Goal: Information Seeking & Learning: Learn about a topic

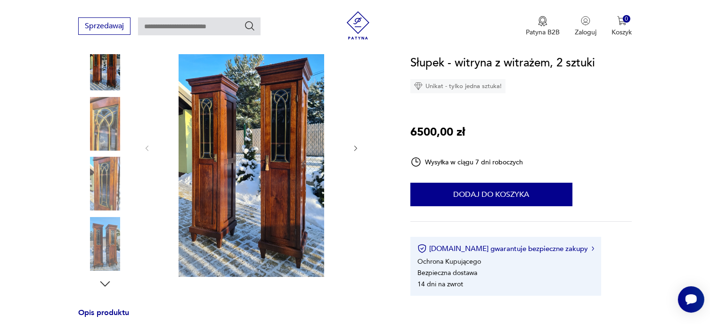
click at [358, 146] on icon "button" at bounding box center [356, 149] width 8 height 8
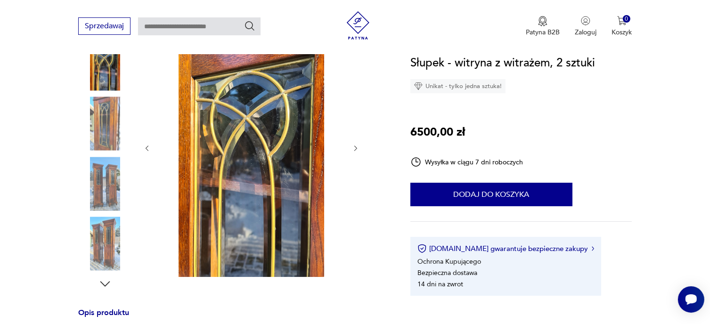
click at [358, 146] on icon "button" at bounding box center [356, 149] width 8 height 8
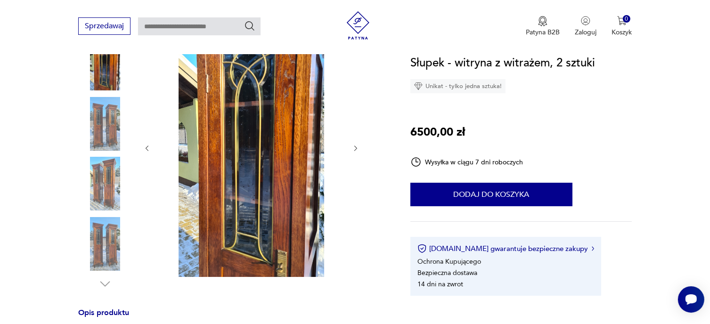
click at [358, 146] on icon "button" at bounding box center [356, 149] width 8 height 8
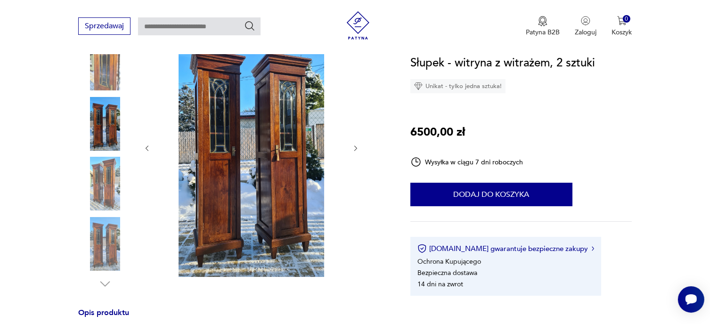
click at [358, 146] on icon "button" at bounding box center [356, 149] width 8 height 8
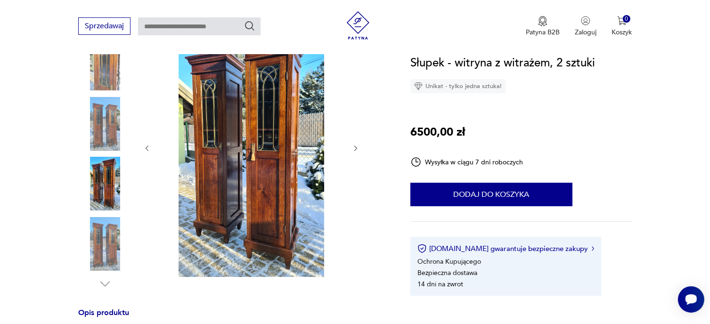
click at [358, 146] on icon "button" at bounding box center [356, 149] width 8 height 8
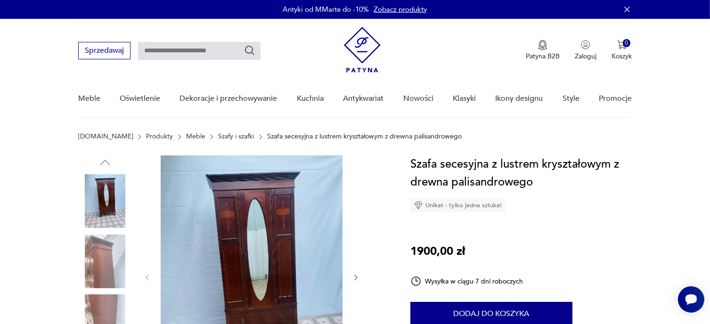
click at [289, 235] on img at bounding box center [252, 277] width 182 height 243
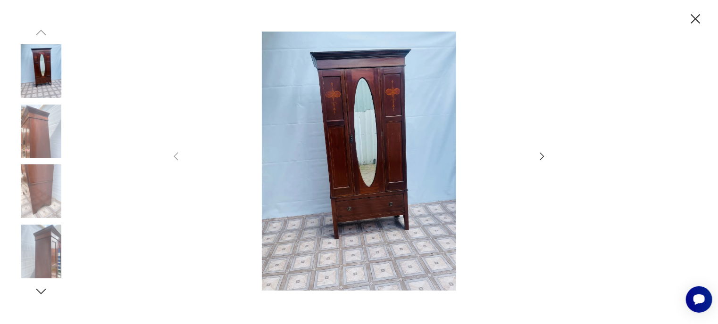
click at [536, 159] on icon "button" at bounding box center [541, 156] width 11 height 11
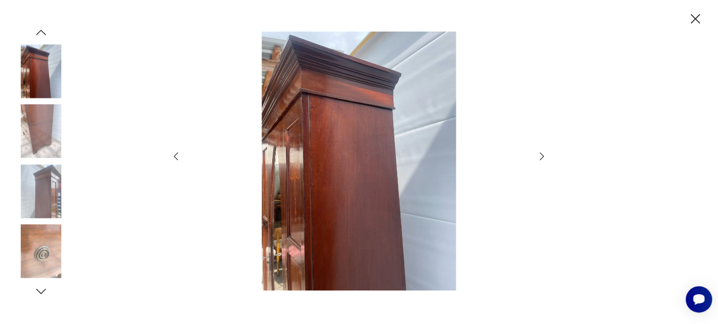
click at [536, 159] on icon "button" at bounding box center [541, 156] width 11 height 11
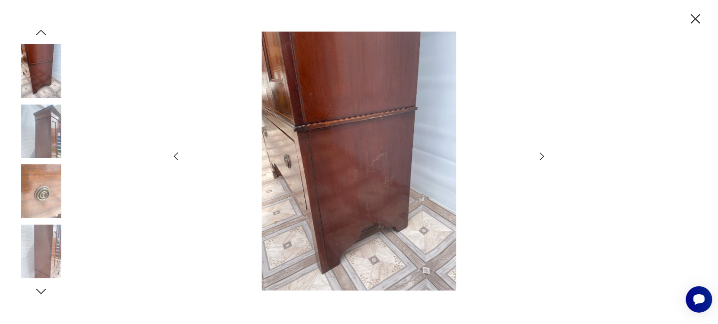
click at [536, 159] on icon "button" at bounding box center [541, 156] width 11 height 11
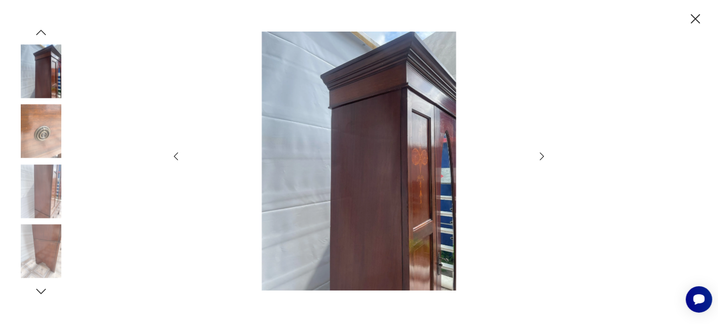
click at [536, 159] on icon "button" at bounding box center [541, 156] width 11 height 11
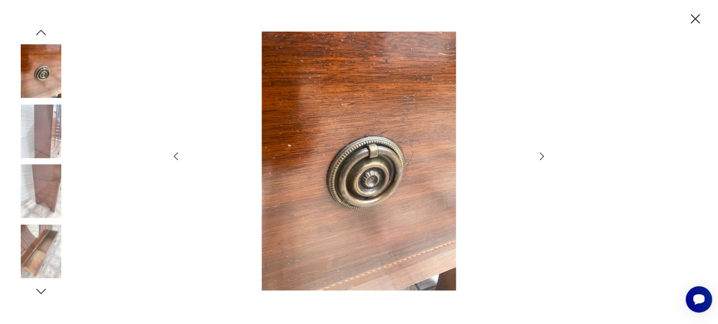
click at [536, 159] on icon "button" at bounding box center [541, 156] width 11 height 11
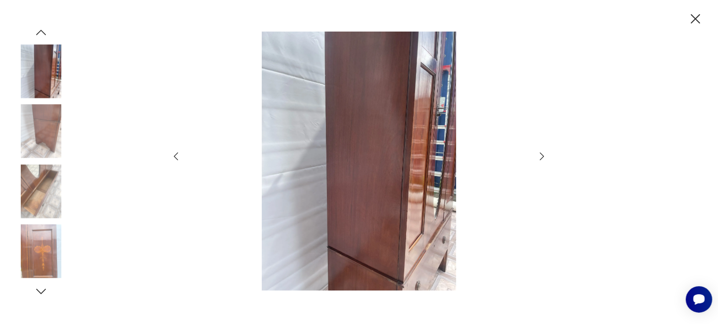
click at [536, 159] on icon "button" at bounding box center [541, 156] width 11 height 11
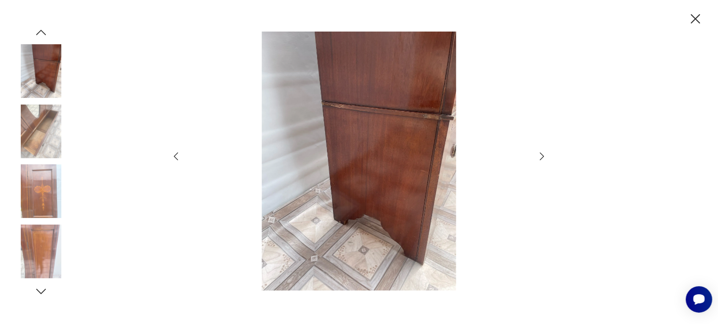
click at [536, 159] on icon "button" at bounding box center [541, 156] width 11 height 11
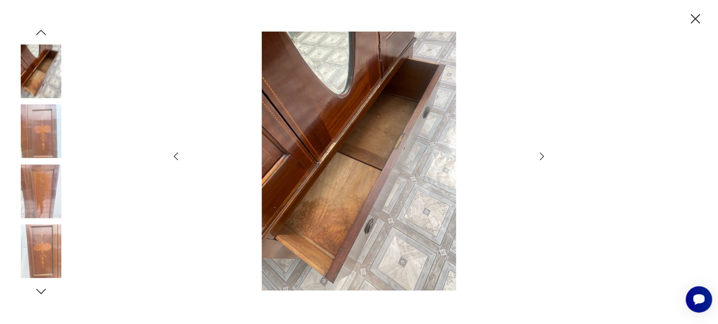
click at [536, 159] on icon "button" at bounding box center [541, 156] width 11 height 11
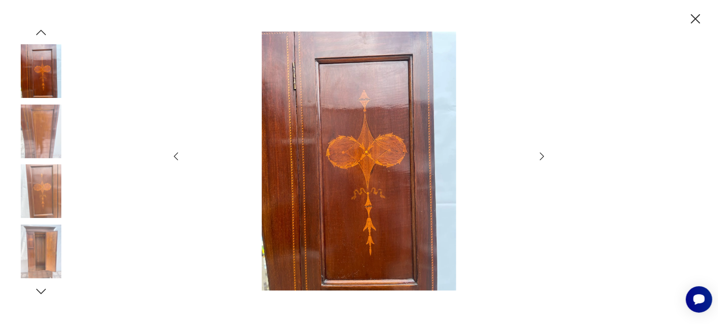
click at [536, 159] on icon "button" at bounding box center [541, 156] width 11 height 11
